Goal: Transaction & Acquisition: Download file/media

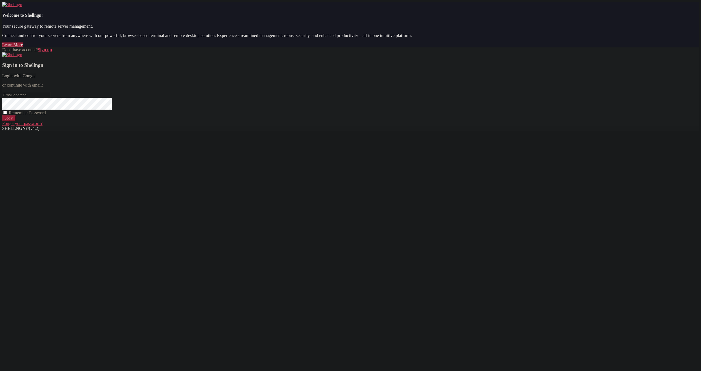
drag, startPoint x: 387, startPoint y: 155, endPoint x: 426, endPoint y: 152, distance: 38.2
click at [389, 126] on div "Don't have account? Sign up Sign in to Shellngn Login with Google or continue w…" at bounding box center [350, 86] width 697 height 79
click at [449, 126] on div "Sign in to Shellngn Login with Google or continue with email: Remember Password…" at bounding box center [350, 89] width 697 height 74
click at [36, 78] on link "Login with Google" at bounding box center [18, 75] width 33 height 5
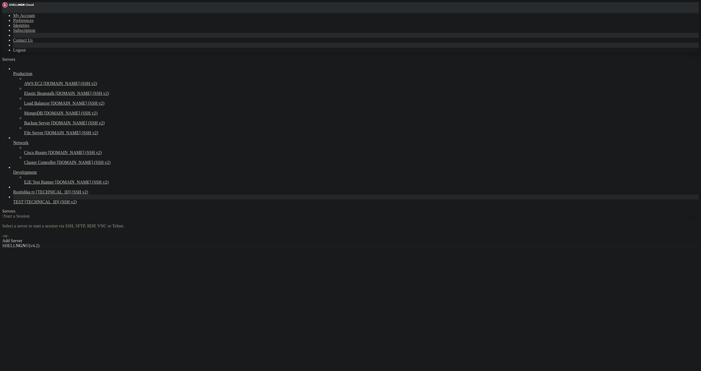
click at [24, 204] on span "TEST" at bounding box center [18, 201] width 10 height 5
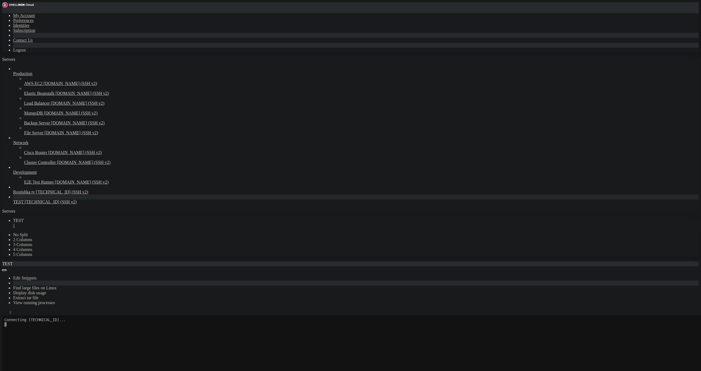
click at [4, 314] on icon "button" at bounding box center [4, 314] width 0 height 0
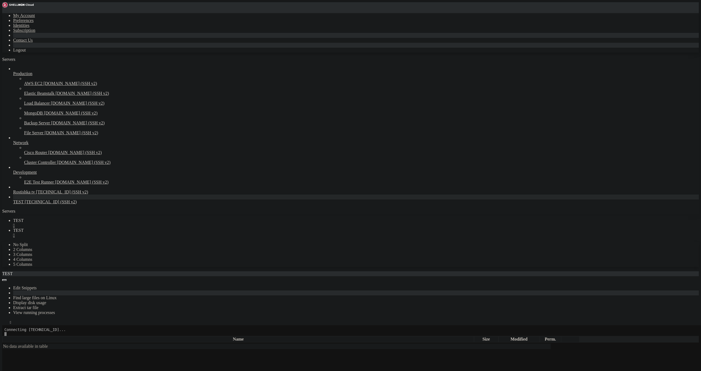
click at [91, 223] on div "" at bounding box center [356, 225] width 686 height 5
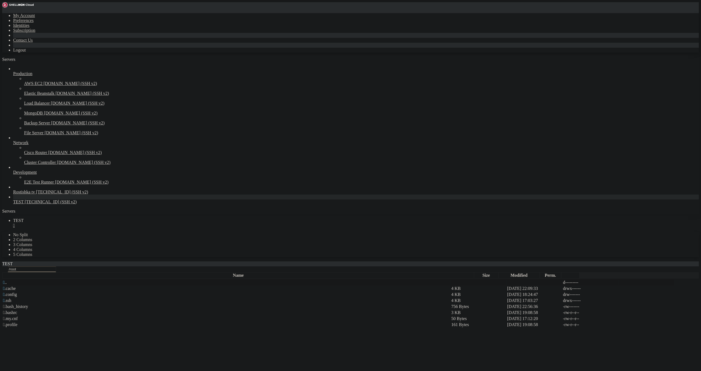
click at [5, 280] on span "" at bounding box center [4, 282] width 2 height 5
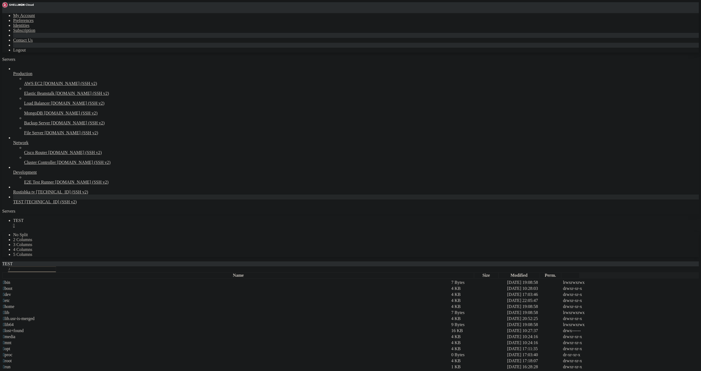
click at [14, 370] on span " www" at bounding box center [8, 372] width 11 height 5
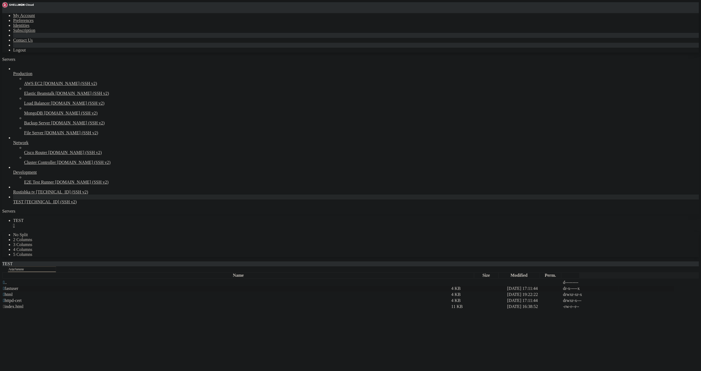
click at [18, 286] on span " fastuser" at bounding box center [10, 288] width 15 height 5
click at [12, 286] on span " data" at bounding box center [7, 288] width 9 height 5
click at [93, 310] on td " www" at bounding box center [227, 312] width 448 height 5
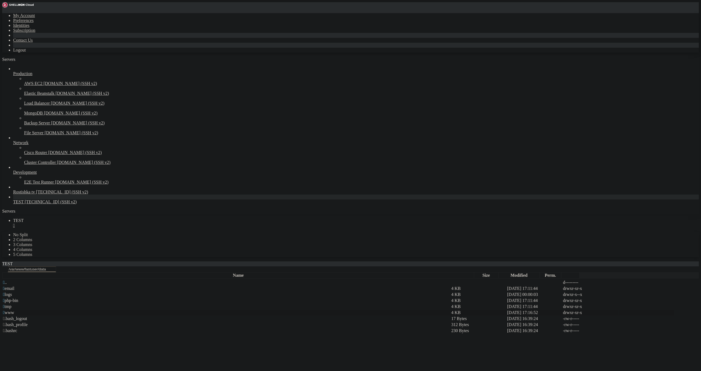
click at [14, 310] on span " www" at bounding box center [8, 312] width 11 height 5
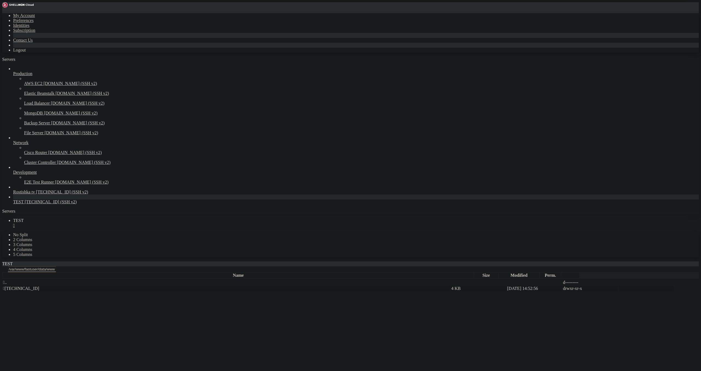
click at [99, 286] on td " [TECHNICAL_ID]" at bounding box center [227, 288] width 448 height 5
click at [88, 298] on td " TEST_TV" at bounding box center [227, 300] width 448 height 5
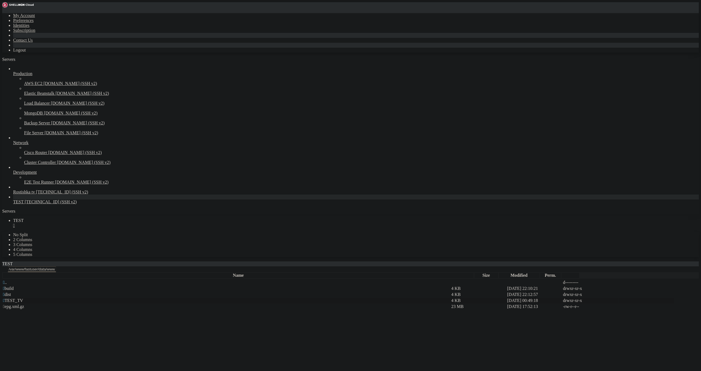
type input "/var/www/fastuser/data/www/[TECHNICAL_ID][URL]"
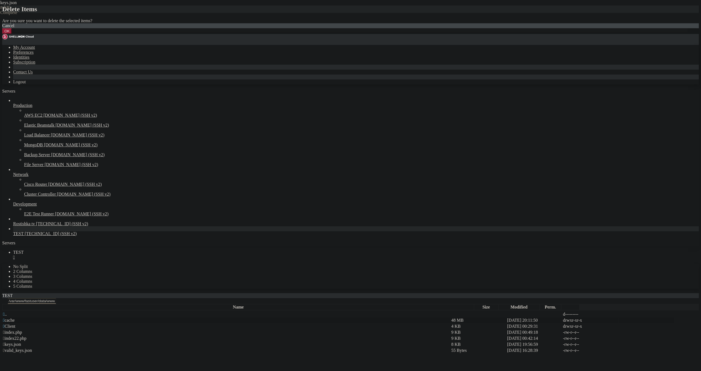
click at [12, 34] on button "OK" at bounding box center [7, 31] width 10 height 6
